Goal: Information Seeking & Learning: Learn about a topic

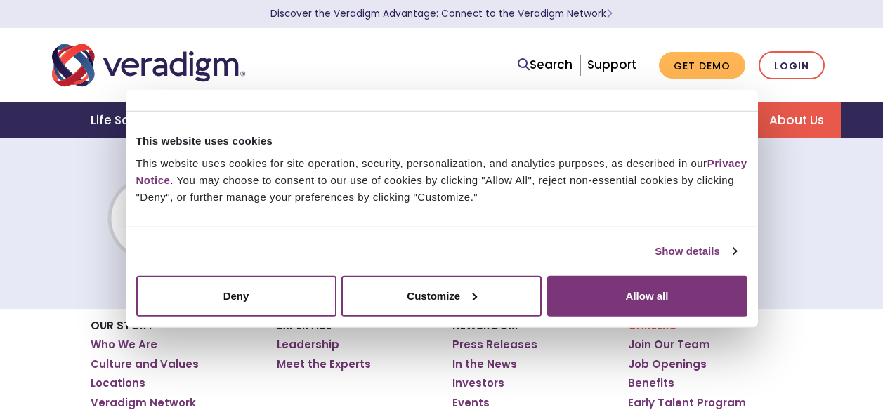
click at [25, 198] on div "Careers Job Openings" at bounding box center [441, 223] width 883 height 171
click at [800, 204] on div "Careers Job Openings" at bounding box center [441, 223] width 883 height 171
click at [58, 245] on div "Careers Job Openings" at bounding box center [441, 223] width 883 height 171
click at [41, 168] on div "Careers Job Openings" at bounding box center [441, 223] width 883 height 171
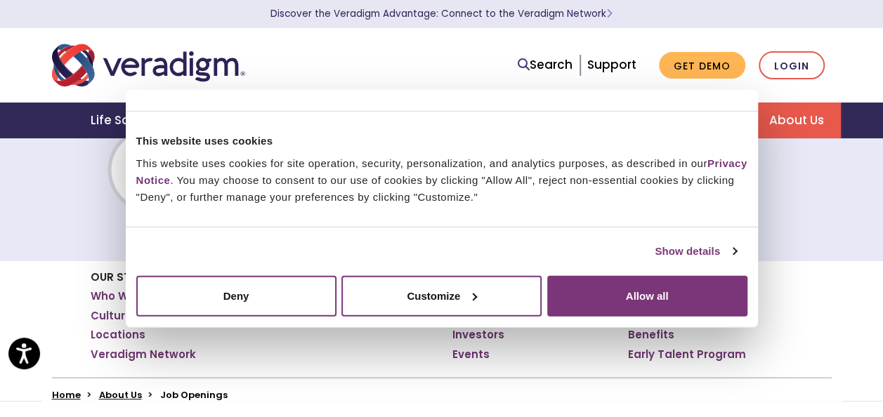
scroll to position [70, 0]
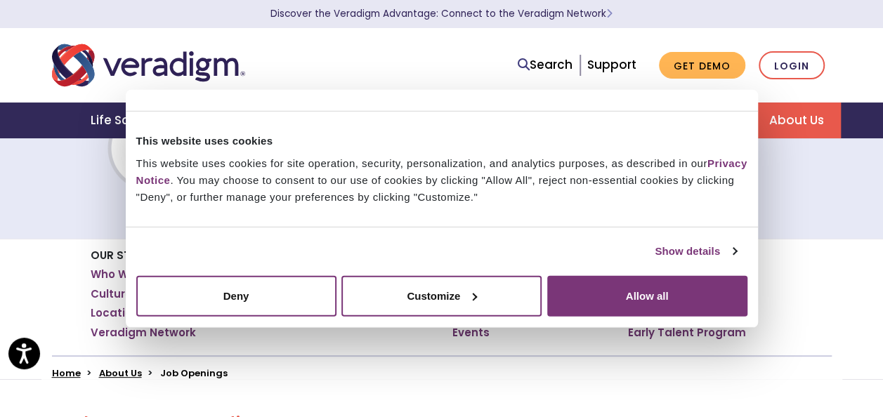
click at [779, 190] on div "Careers Job Openings" at bounding box center [441, 152] width 883 height 171
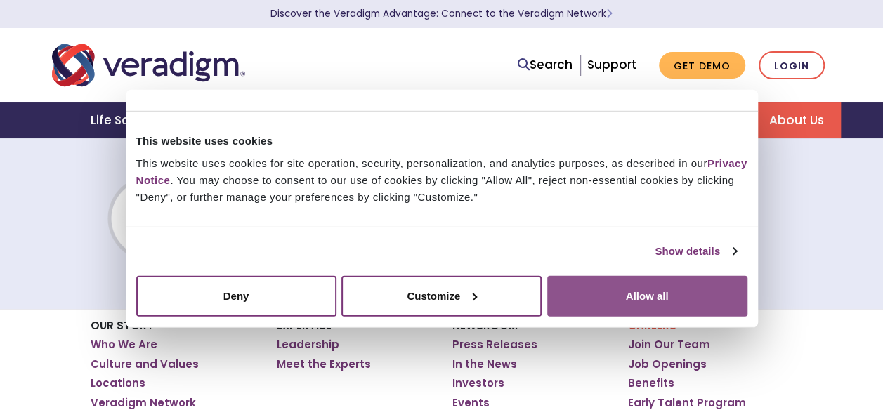
click at [688, 290] on button "Allow all" at bounding box center [647, 295] width 200 height 41
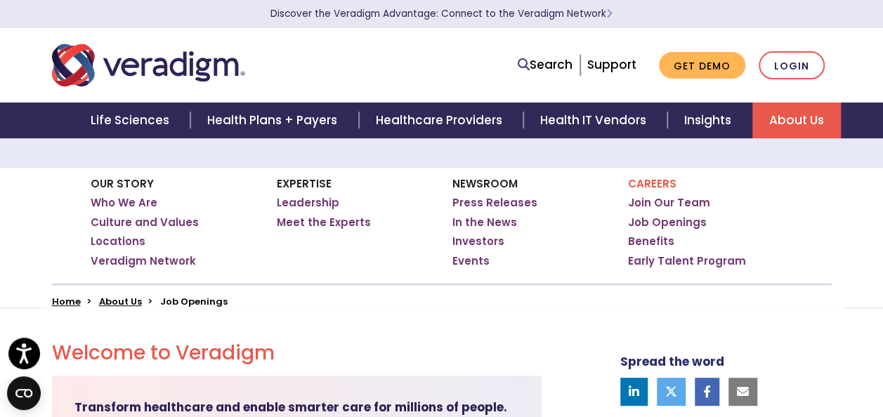
scroll to position [211, 0]
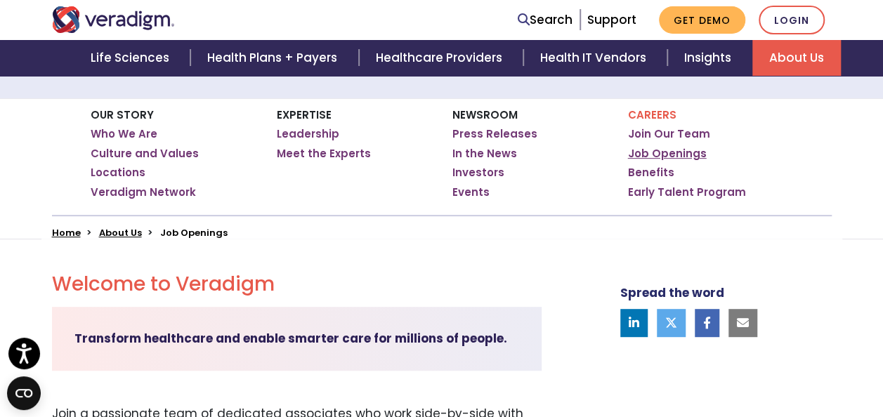
click at [677, 154] on link "Job Openings" at bounding box center [667, 154] width 79 height 14
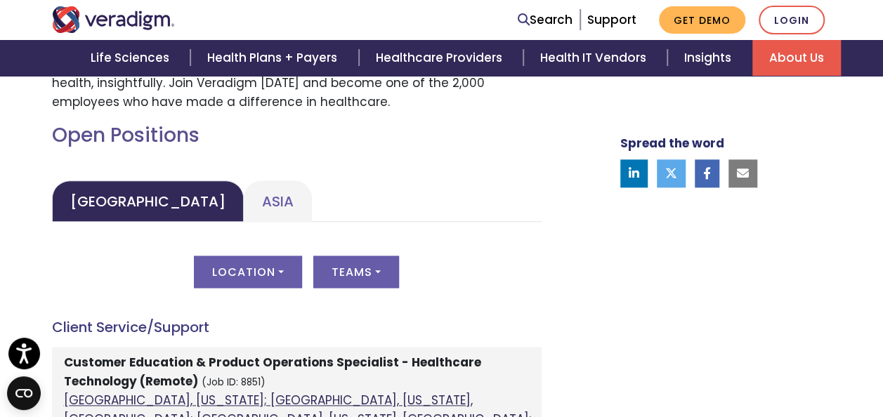
scroll to position [703, 0]
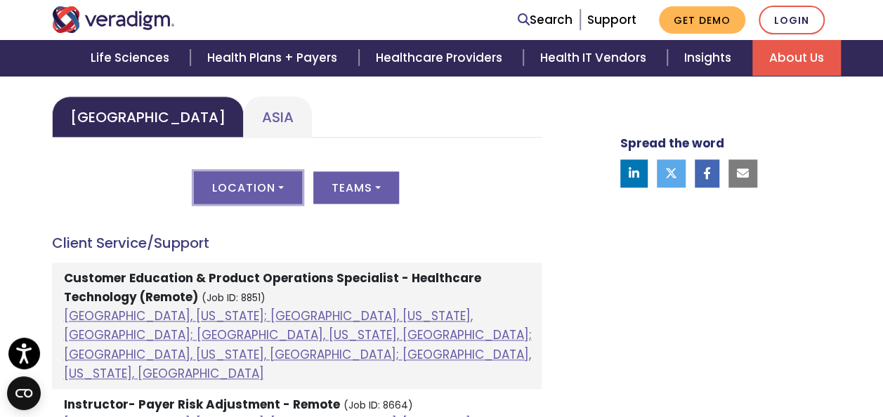
click at [266, 184] on button "Location" at bounding box center [248, 187] width 108 height 32
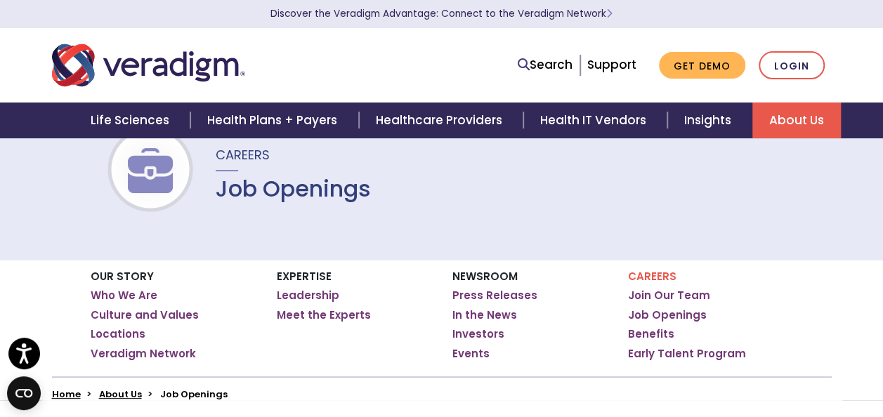
scroll to position [70, 0]
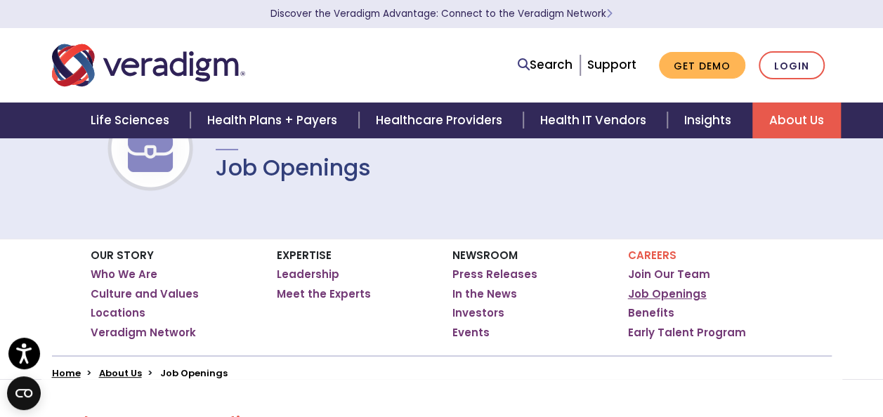
click at [666, 292] on link "Job Openings" at bounding box center [667, 294] width 79 height 14
